Goal: Use online tool/utility: Utilize a website feature to perform a specific function

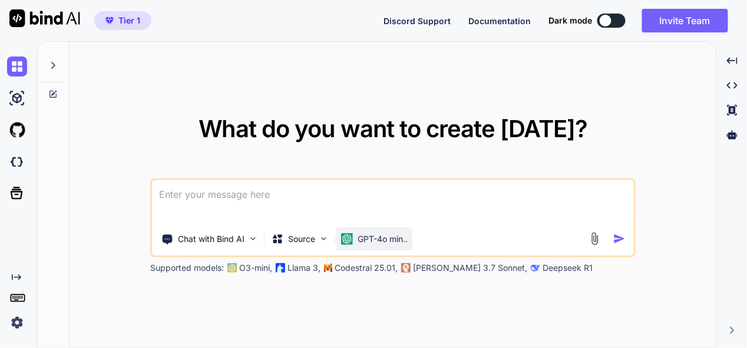
click at [366, 237] on p "GPT-4o min.." at bounding box center [382, 239] width 50 height 12
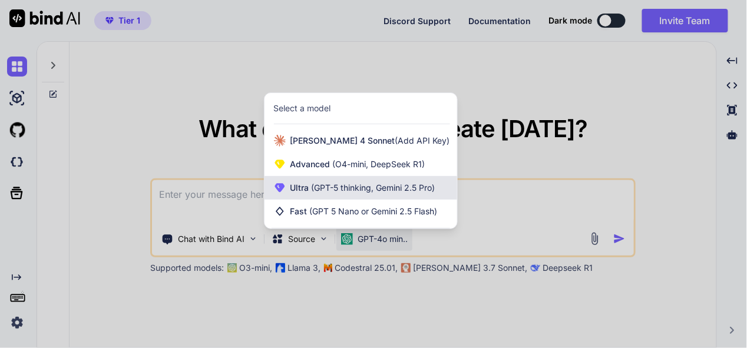
click at [367, 197] on div "Ultra (GPT-5 thinking, Gemini 2.5 Pro)" at bounding box center [360, 188] width 193 height 24
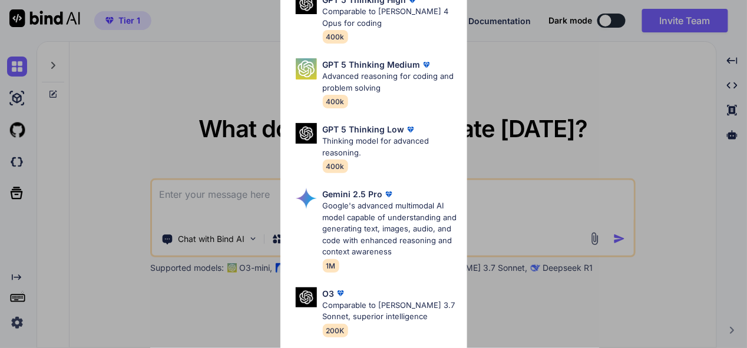
scroll to position [176, 0]
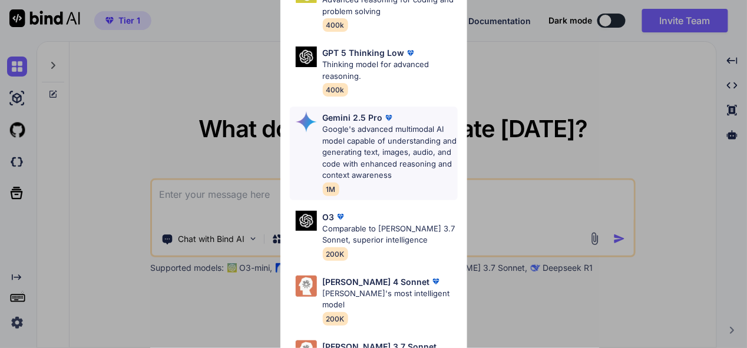
click at [380, 124] on p "Google's advanced multimodal AI model capable of understanding and generating t…" at bounding box center [390, 153] width 135 height 58
type textarea "x"
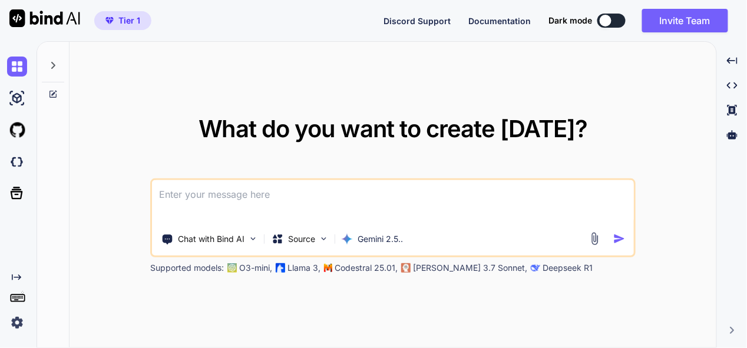
click at [292, 209] on textarea at bounding box center [393, 202] width 482 height 44
type textarea "t"
type textarea "x"
type textarea "th"
type textarea "x"
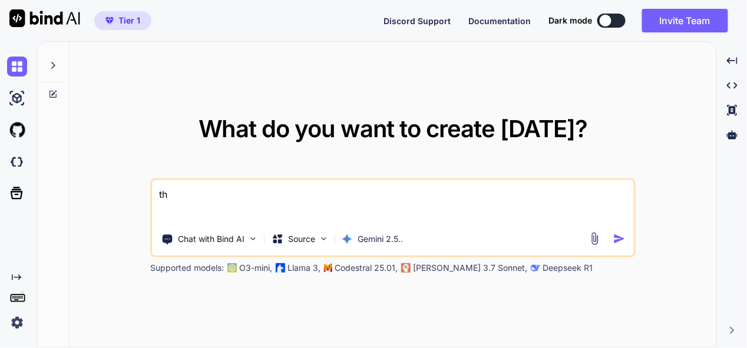
type textarea "thi"
type textarea "x"
type textarea "this"
type textarea "x"
type textarea "this"
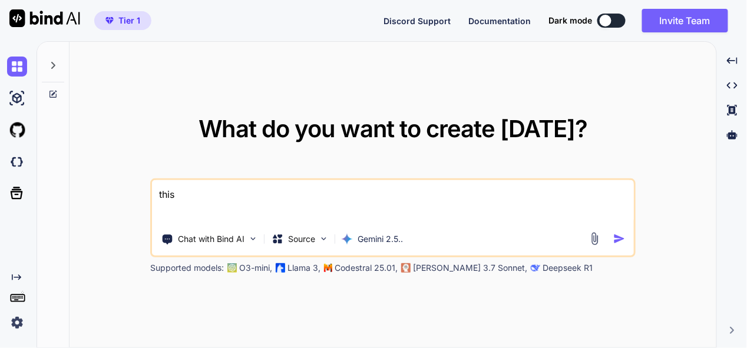
type textarea "x"
type textarea "this i"
type textarea "x"
type textarea "this is"
type textarea "x"
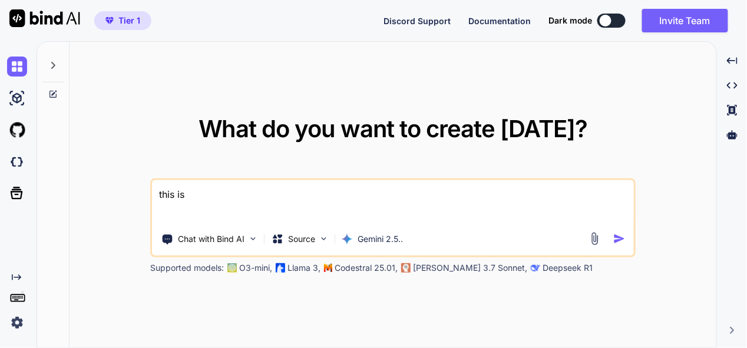
type textarea "this is"
type textarea "x"
type textarea "this is m"
type textarea "x"
type textarea "this is my"
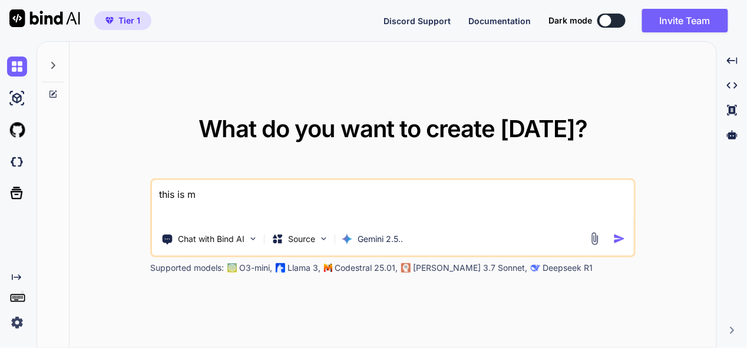
type textarea "x"
type textarea "this is my"
type textarea "x"
type textarea "this is my t"
type textarea "x"
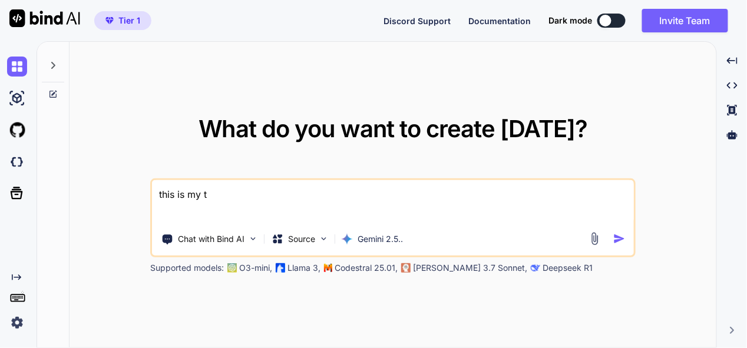
type textarea "this is my to"
type textarea "x"
type textarea "this is my too"
type textarea "x"
type textarea "this is my tool"
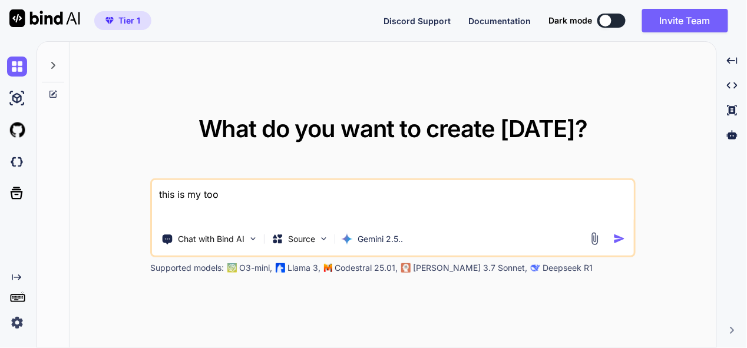
type textarea "x"
type textarea "this is my tool"
type textarea "x"
type textarea "this is my tool -"
type textarea "x"
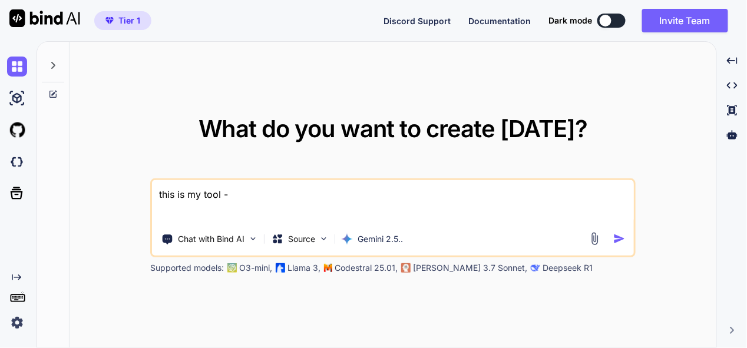
type textarea "this is my tool -"
type textarea "x"
type textarea "this is my tool - e"
type textarea "x"
type textarea "this is my tool - ev"
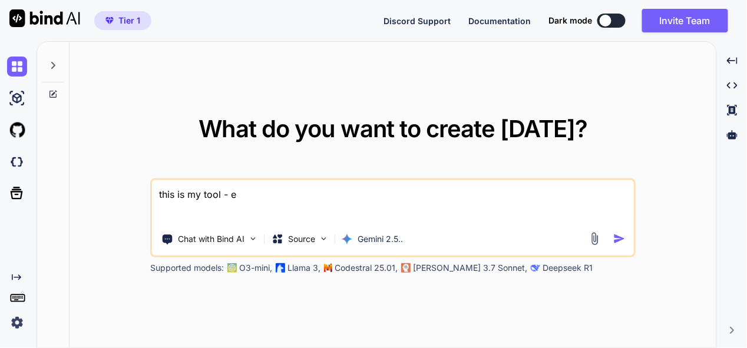
type textarea "x"
type textarea "this is my tool - eve"
type textarea "x"
type textarea "this is my tool - ever"
type textarea "x"
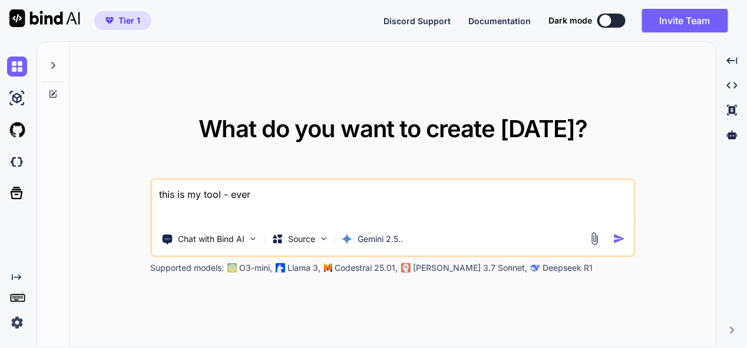
type textarea "this is my tool - every"
type textarea "x"
type textarea "this is my tool - everyt"
type textarea "x"
type textarea "this is my tool - everyth"
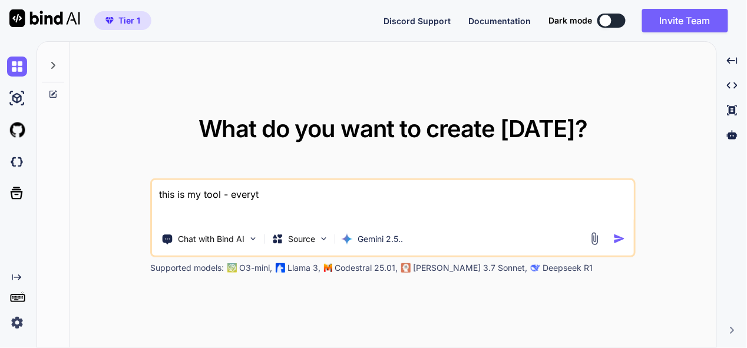
type textarea "x"
type textarea "this is my tool - everythi"
type textarea "x"
type textarea "this is my tool - everythin"
type textarea "x"
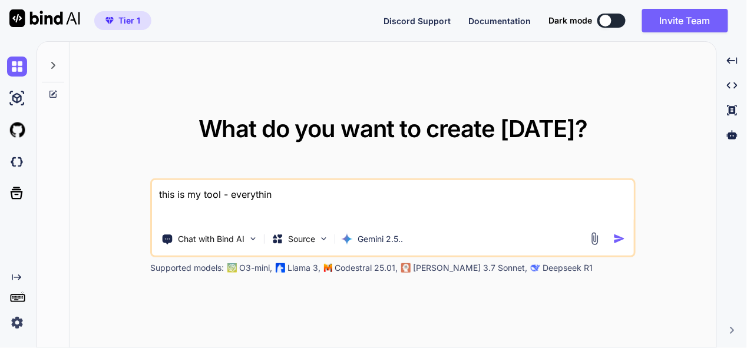
type textarea "this is my tool - everything"
type textarea "x"
type textarea "this is my tool - everything"
type textarea "x"
type textarea "this is my tool - everything w"
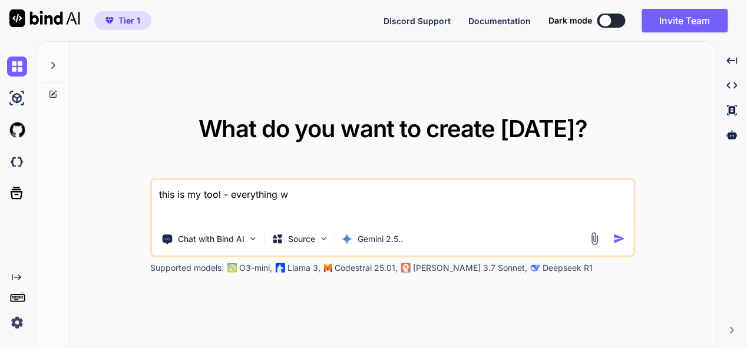
type textarea "x"
type textarea "this is my tool - everything wo"
type textarea "x"
type textarea "this is my tool - everything wor"
type textarea "x"
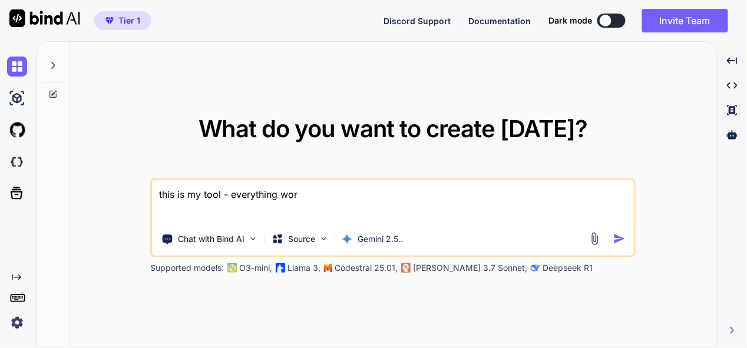
type textarea "this is my tool - everything work"
type textarea "x"
type textarea "this is my tool - everything worki"
type textarea "x"
type textarea "this is my tool - everything workin"
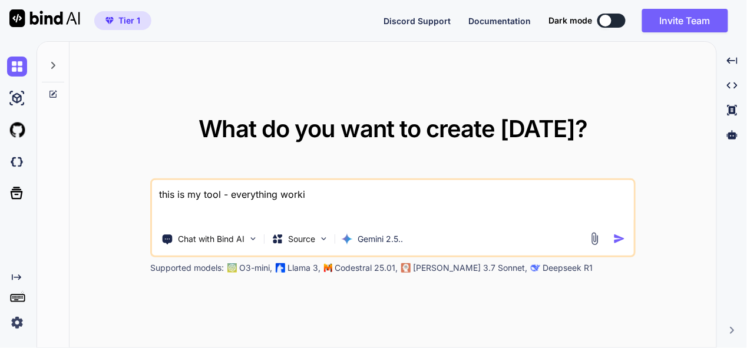
type textarea "x"
type textarea "this is my tool - everything working"
type textarea "x"
type textarea "this is my tool - everything working"
type textarea "x"
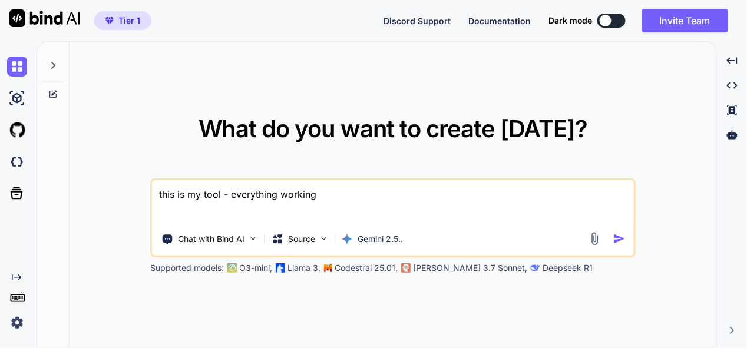
type textarea "this is my tool - everything working f"
type textarea "x"
type textarea "this is my tool - everything working fi"
type textarea "x"
type textarea "this is my tool - everything working fin"
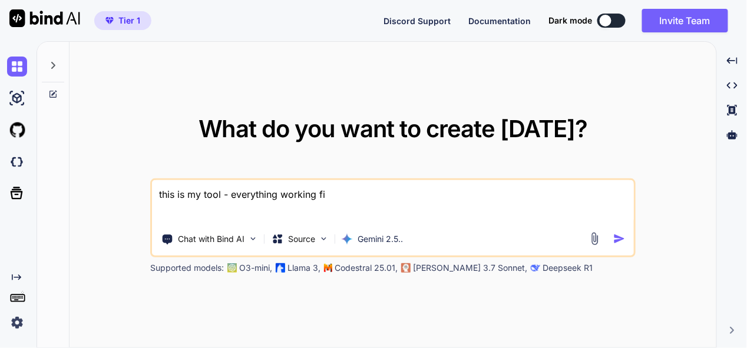
type textarea "x"
type textarea "this is my tool - everything working fine"
type textarea "x"
type textarea "this is my tool - everything working fine,"
type textarea "x"
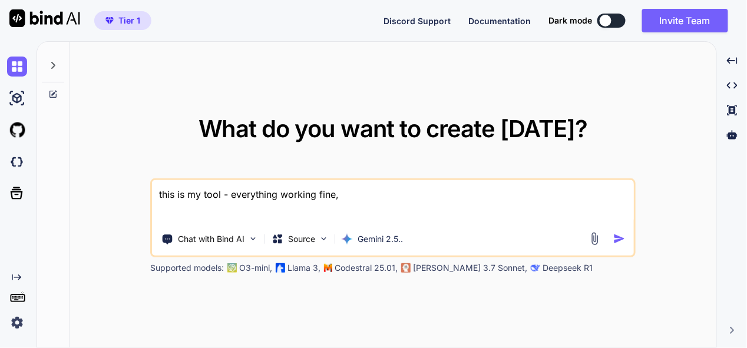
type textarea "this is my tool - everything working fine,"
type textarea "x"
type textarea "this is my tool - everything working fine, b"
type textarea "x"
type textarea "this is my tool - everything working fine, bu"
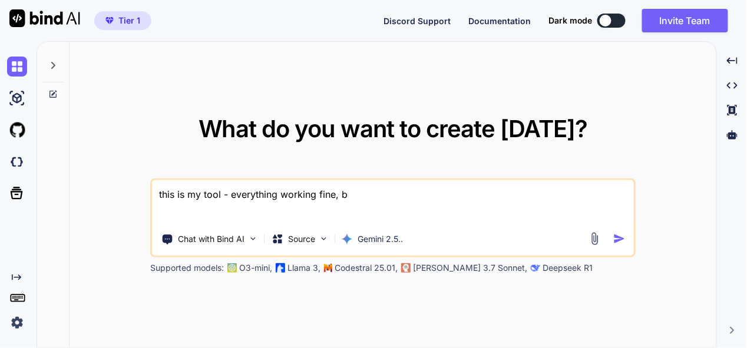
type textarea "x"
type textarea "this is my tool - everything working fine, but"
type textarea "x"
type textarea "this is my tool - everything working fine, but"
type textarea "x"
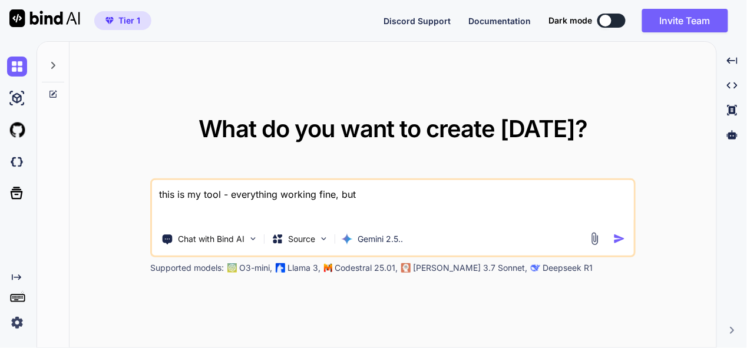
type textarea "this is my tool - everything working fine, but w"
type textarea "x"
type textarea "this is my tool - everything working fine, but wh"
type textarea "x"
type textarea "this is my tool - everything working fine, but whe"
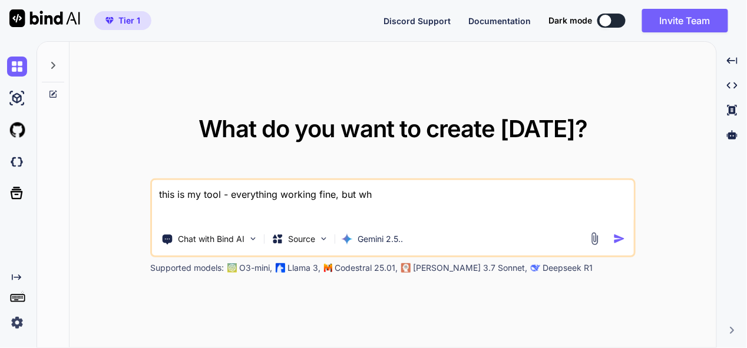
type textarea "x"
type textarea "this is my tool - everything working fine, but when"
type textarea "x"
type textarea "this is my tool - everything working fine, but when"
type textarea "x"
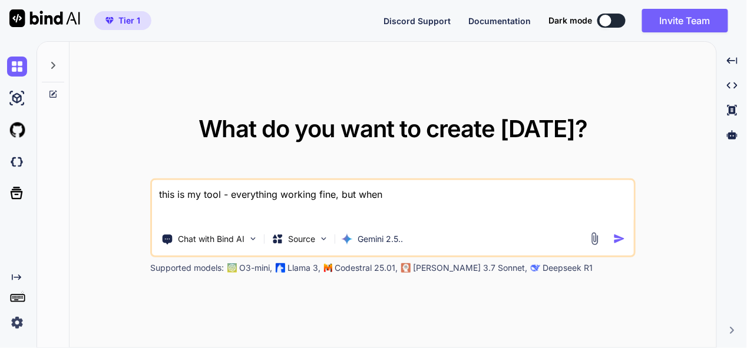
type textarea "this is my tool - everything working fine, but when i"
type textarea "x"
type textarea "this is my tool - everything working fine, but when i"
type textarea "x"
click at [233, 194] on textarea "this is my tool - everything working fine, but when i" at bounding box center [393, 202] width 482 height 44
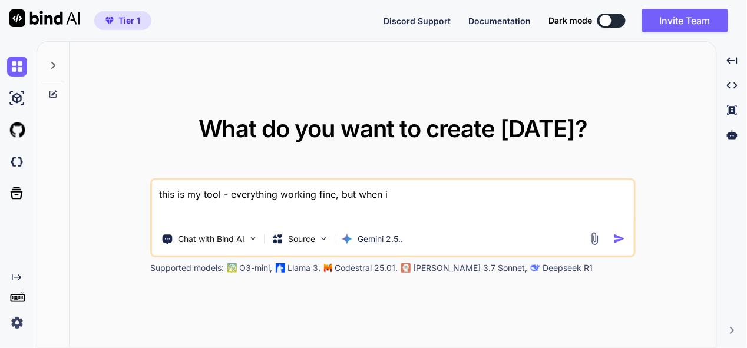
click at [229, 192] on textarea "this is my tool - everything working fine, but when i" at bounding box center [393, 202] width 482 height 44
type textarea "this is my tool - weverything working fine, but when i"
type textarea "x"
type textarea "this is my tool - wheverything working fine, but when i"
type textarea "x"
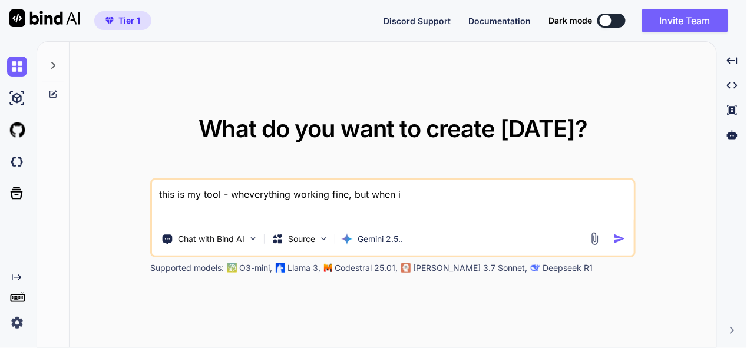
type textarea "this is my tool - wheeverything working fine, but when i"
type textarea "x"
type textarea "this is my tool - wheneverything working fine, but when i"
type textarea "x"
type textarea "this is my tool - when everything working fine, but when i"
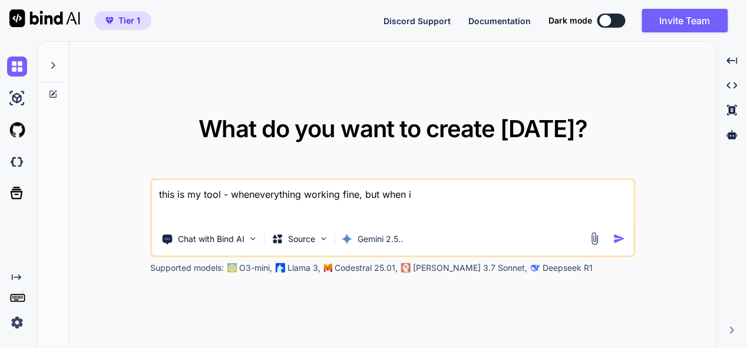
type textarea "x"
type textarea "this is my tool - when ieverything working fine, but when i"
type textarea "x"
type textarea "this is my tool - when i everything working fine, but when i"
type textarea "x"
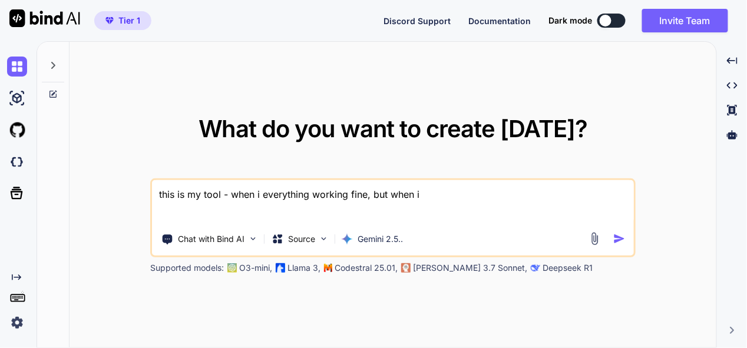
type textarea "this is my tool - when i heverything working fine, but when i"
type textarea "x"
type textarea "this is my tool - when i hoeverything working fine, but when i"
type textarea "x"
type textarea "this is my tool - when i hoseverything working fine, but when i"
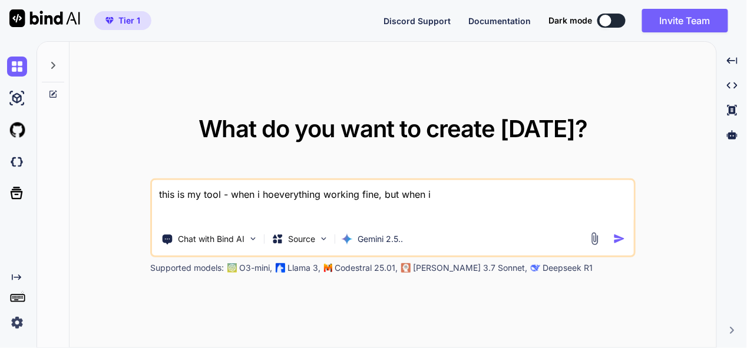
type textarea "x"
type textarea "this is my tool - when i hosteverything working fine, but when i"
type textarea "x"
type textarea "this is my tool - when i hosteeverything working fine, but when i"
type textarea "x"
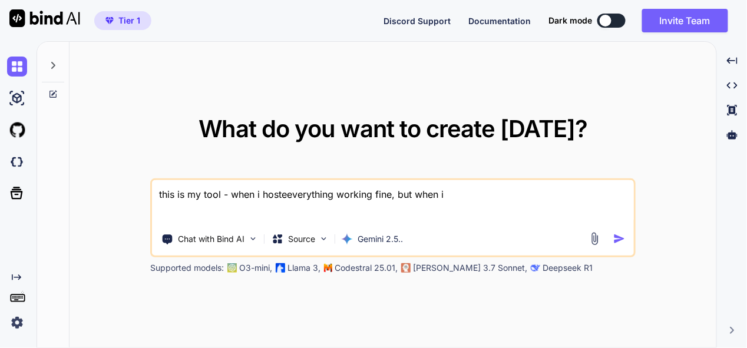
type textarea "this is my tool - when i hostedeverything working fine, but when i"
type textarea "x"
type textarea "this is my tool - when i hosted everything working fine, but when i"
type textarea "x"
type textarea "this is my tool - when i hosted oeverything working fine, but when i"
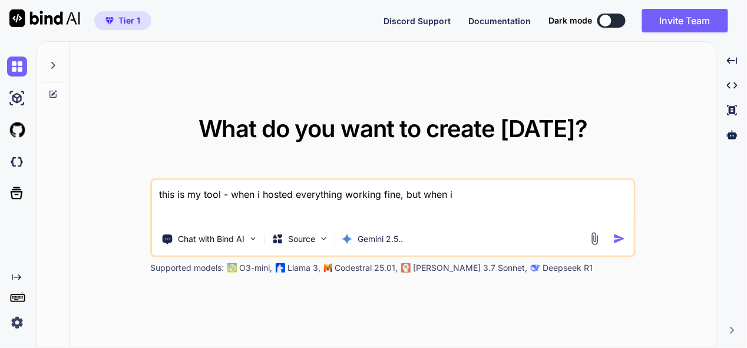
type textarea "x"
type textarea "this is my tool - when i hosted oneverything working fine, but when i"
type textarea "x"
type textarea "this is my tool - when i hosted onleverything working fine, but when i"
type textarea "x"
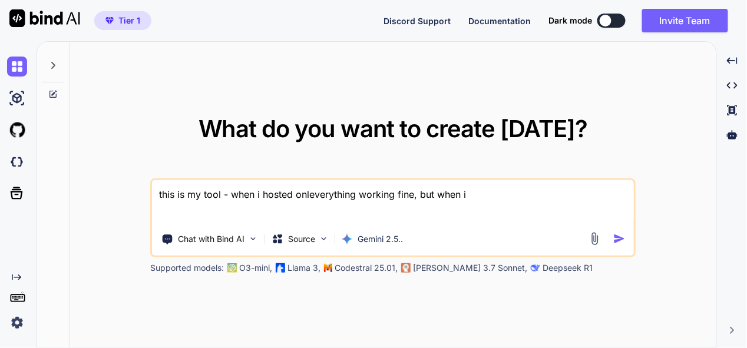
type textarea "this is my tool - when i hosted onlyeverything working fine, but when i"
type textarea "x"
type textarea "this is my tool - when i hosted only everything working fine, but when i"
type textarea "x"
type textarea "this is my tool - when i hosted only teverything working fine, but when i"
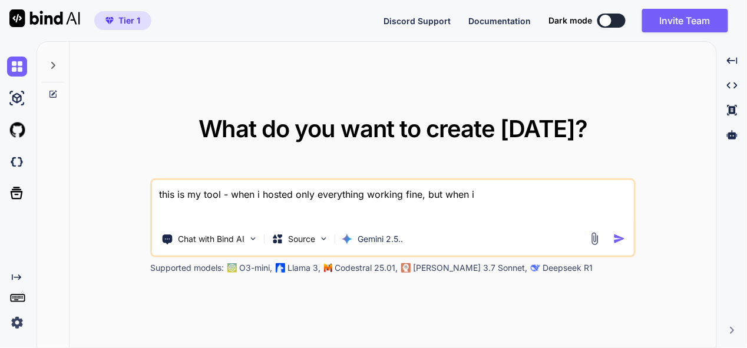
type textarea "x"
type textarea "this is my tool - when i hosted only toeverything working fine, but when i"
type textarea "x"
type textarea "this is my tool - when i hosted only tooeverything working fine, but when i"
type textarea "x"
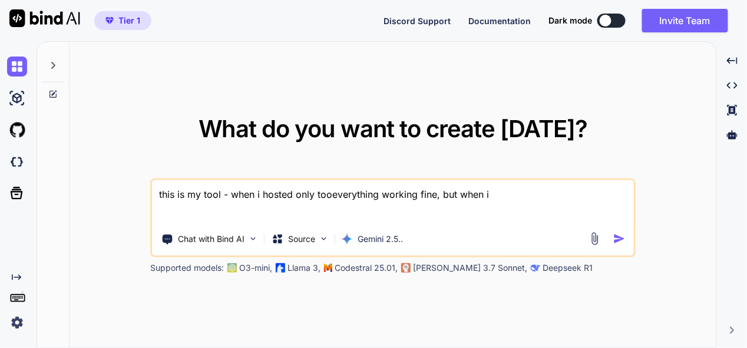
type textarea "this is my tool - when i hosted only tooleverything working fine, but when i"
type textarea "x"
type textarea "this is my tool - when i hosted only tool everything working fine, but when i"
type textarea "x"
type textarea "this is my tool - when i hosted only tool teverything working fine, but when i"
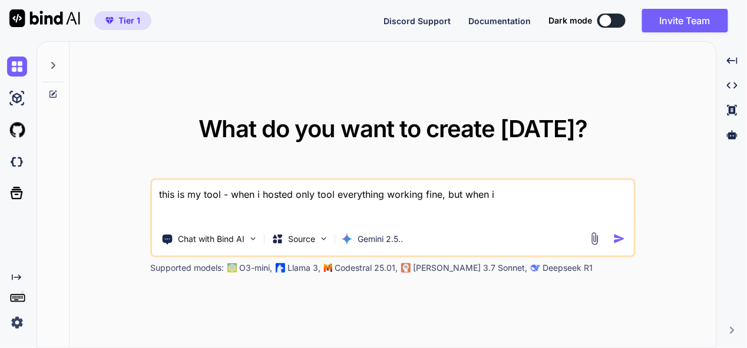
type textarea "x"
type textarea "this is my tool - when i hosted only tool theverything working fine, but when i"
type textarea "x"
type textarea "this is my tool - when i hosted only tool theeverything working fine, but when i"
type textarea "x"
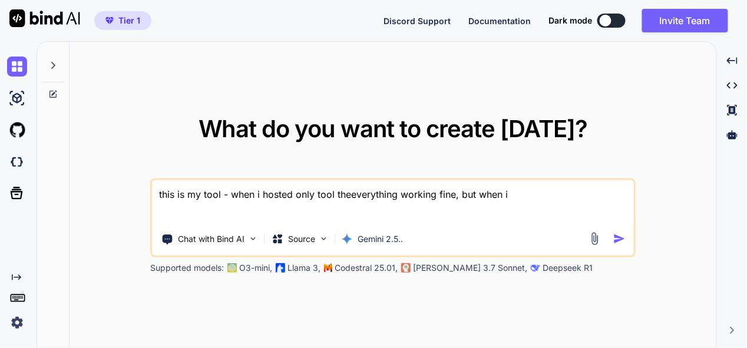
type textarea "this is my tool - when i hosted only tool theneverything working fine, but when…"
type textarea "x"
type textarea "this is my tool - when i hosted only tool then everything working fine, but whe…"
type textarea "x"
click at [535, 193] on textarea "this is my tool - when i hosted only tool then everything working fine, but whe…" at bounding box center [393, 202] width 482 height 44
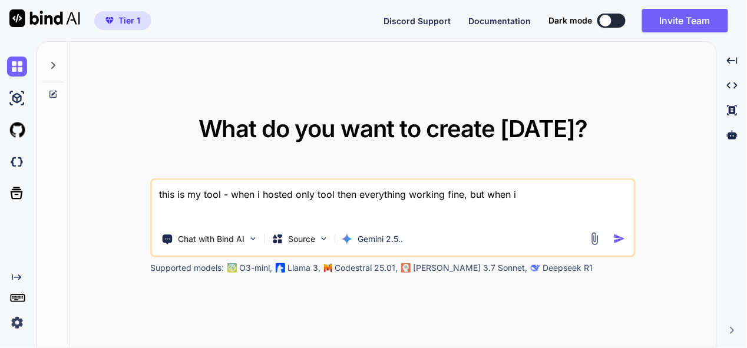
type textarea "this is my tool - when i hosted only tool then everything working fine, but whe…"
type textarea "x"
type textarea "this is my tool - when i hosted only tool then everything working fine, but whe…"
type textarea "x"
type textarea "this is my tool - when i hosted only tool then everything working fine, but whe…"
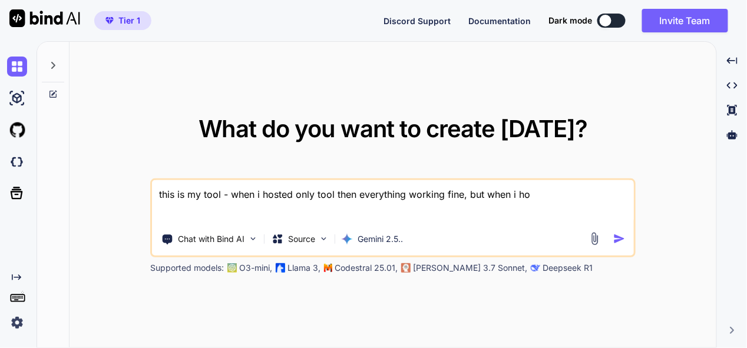
type textarea "x"
type textarea "this is my tool - when i hosted only tool then everything working fine, but whe…"
type textarea "x"
type textarea "this is my tool - when i hosted only tool then everything working fine, but whe…"
type textarea "x"
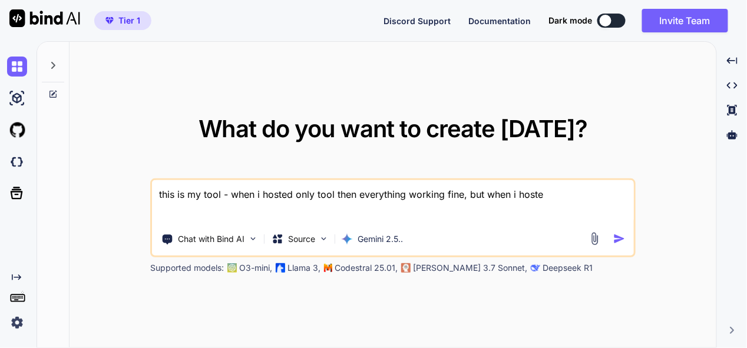
type textarea "this is my tool - when i hosted only tool then everything working fine, but whe…"
type textarea "x"
type textarea "this is my tool - when i hosted only tool then everything working fine, but whe…"
type textarea "x"
type textarea "this is my tool - when i hosted only tool then everything working fine, but whe…"
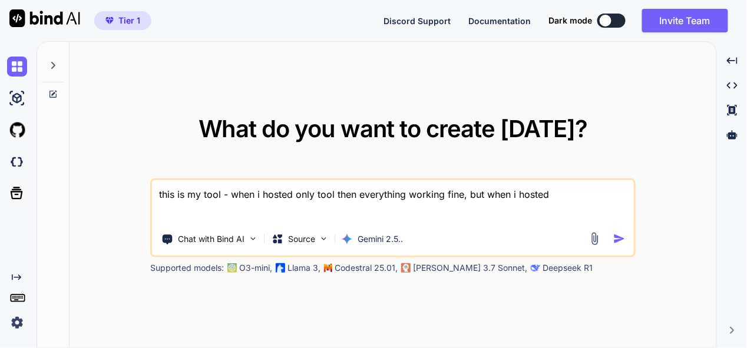
type textarea "x"
type textarea "this is my tool - when i hosted only tool then everything working fine, but whe…"
type textarea "x"
type textarea "this is my tool - when i hosted only tool then everything working fine, but whe…"
type textarea "x"
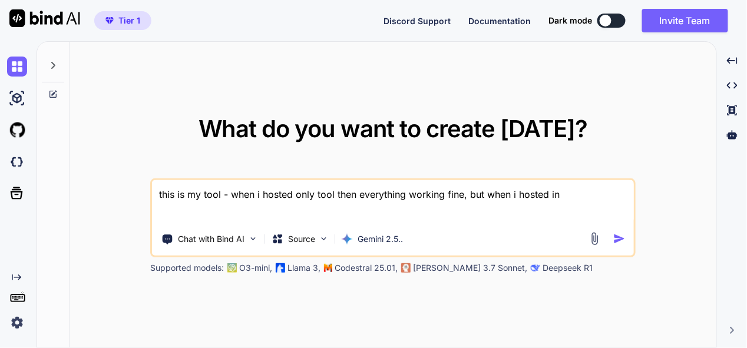
type textarea "this is my tool - when i hosted only tool then everything working fine, but whe…"
type textarea "x"
type textarea "this is my tool - when i hosted only tool then everything working fine, but whe…"
type textarea "x"
type textarea "this is my tool - when i hosted only tool then everything working fine, but whe…"
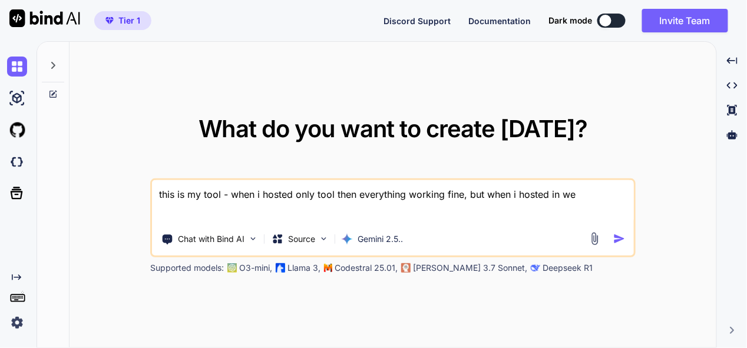
type textarea "x"
type textarea "this is my tool - when i hosted only tool then everything working fine, but whe…"
type textarea "x"
type textarea "this is my tool - when i hosted only tool then everything working fine, but whe…"
type textarea "x"
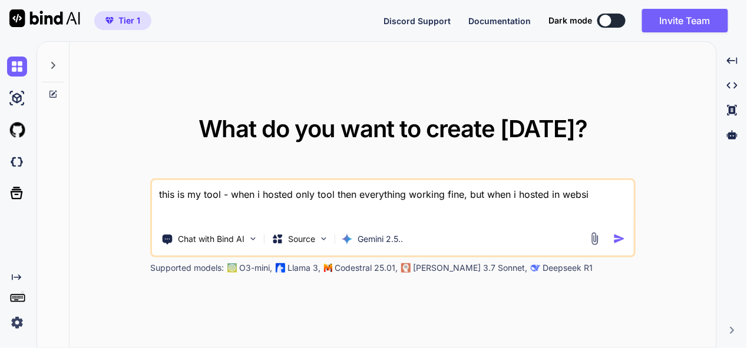
type textarea "this is my tool - when i hosted only tool then everything working fine, but whe…"
type textarea "x"
type textarea "this is my tool - when i hosted only tool then everything working fine, but whe…"
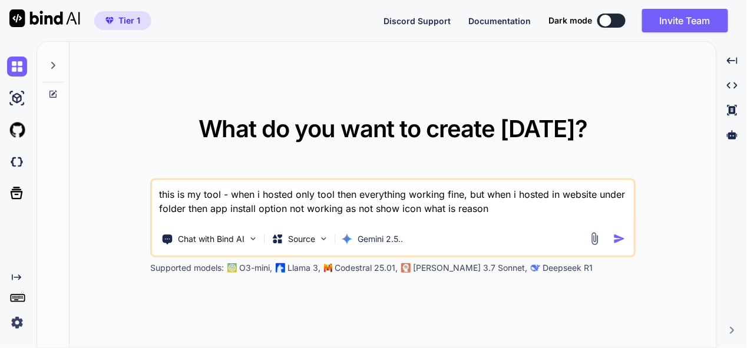
click at [227, 191] on textarea "this is my tool - when i hosted only tool then everything working fine, but whe…" at bounding box center [393, 202] width 482 height 44
paste textarea "here is js code - ad.js "(function() { // --- CONFIGURATION --- const POPUP_DEL…"
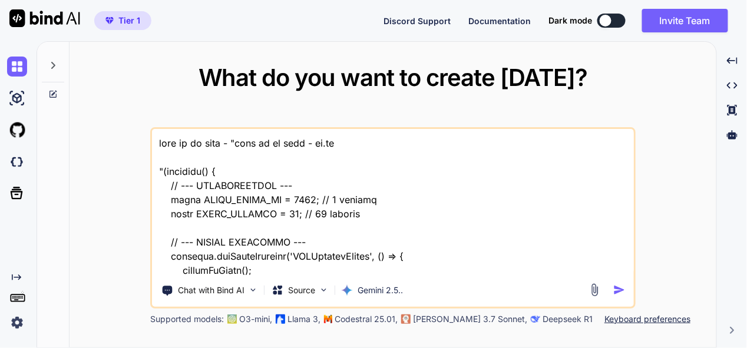
scroll to position [34387, 0]
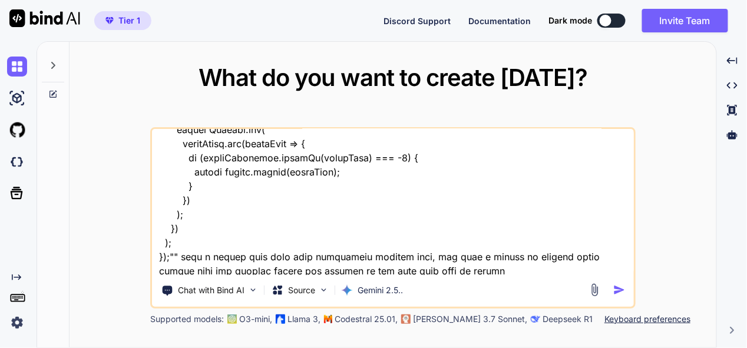
click at [621, 289] on img "button" at bounding box center [619, 290] width 12 height 12
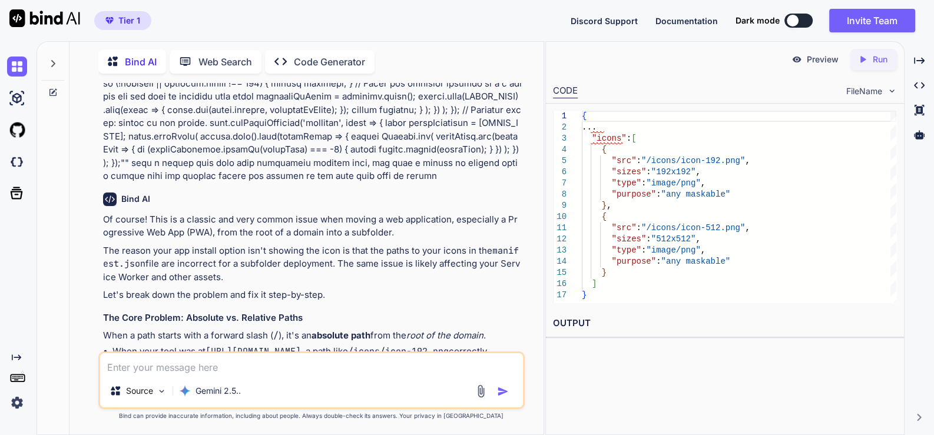
scroll to position [11546, 0]
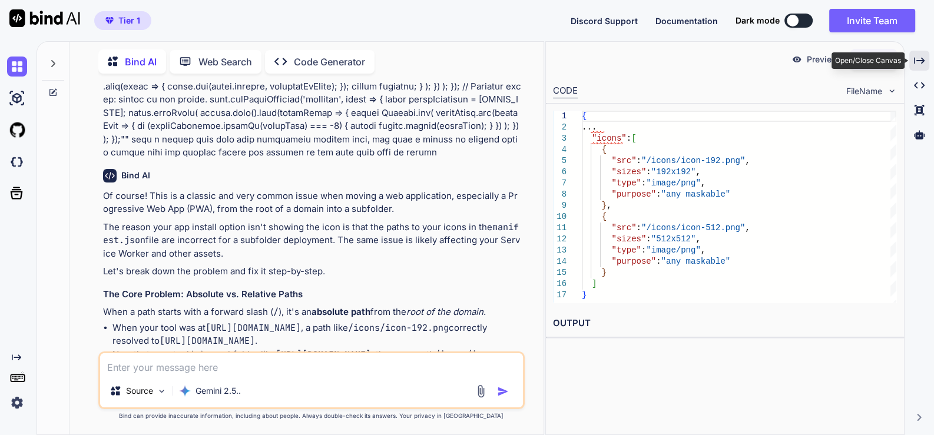
click at [746, 59] on div "Created with Pixso." at bounding box center [919, 61] width 20 height 20
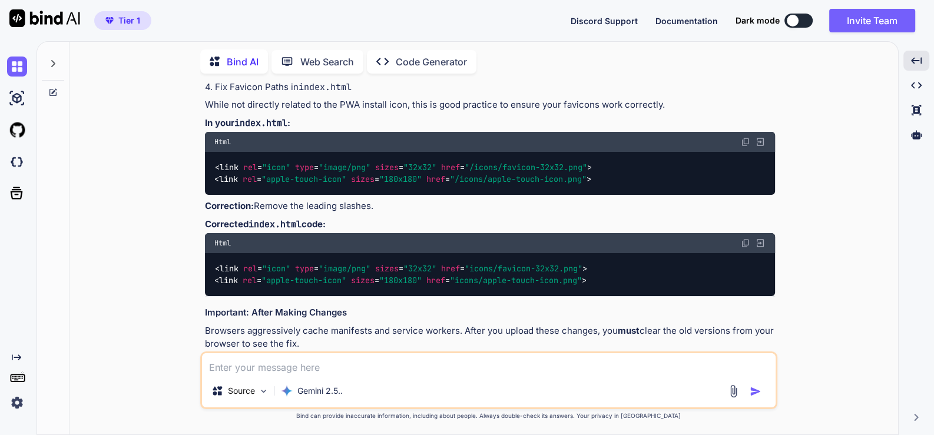
scroll to position [10078, 0]
